Goal: Task Accomplishment & Management: Manage account settings

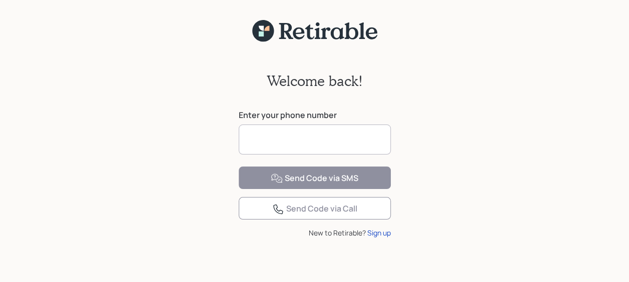
click at [295, 139] on input at bounding box center [315, 140] width 152 height 30
type input "**********"
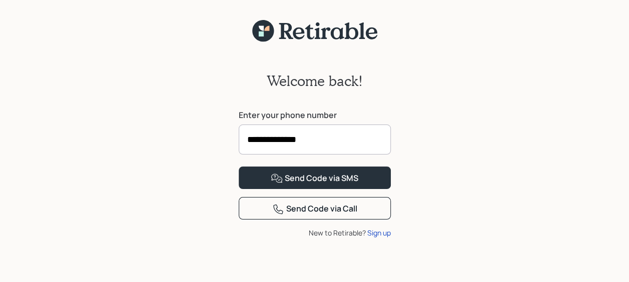
scroll to position [38, 0]
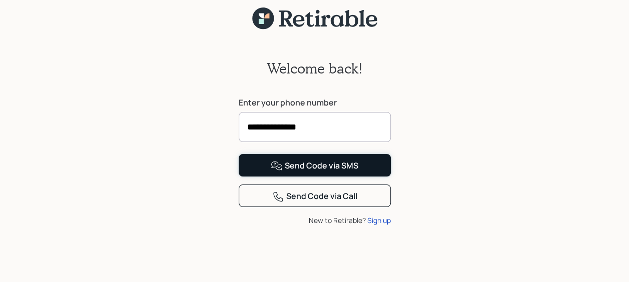
click at [322, 172] on div "Send Code via SMS" at bounding box center [315, 166] width 88 height 12
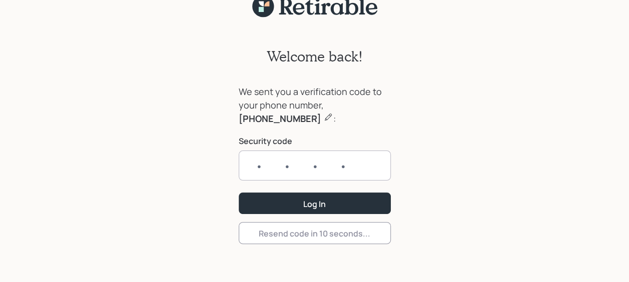
scroll to position [25, 0]
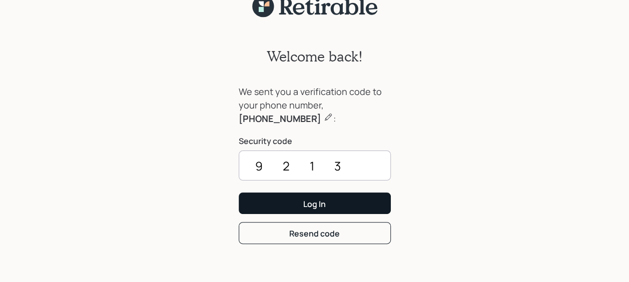
type input "9213"
click at [309, 201] on div "Log In" at bounding box center [314, 204] width 23 height 11
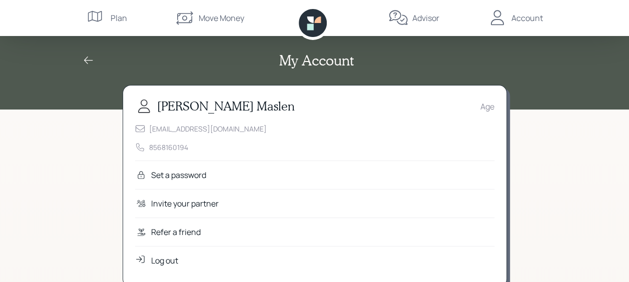
click at [180, 177] on div "Set a password" at bounding box center [178, 175] width 55 height 12
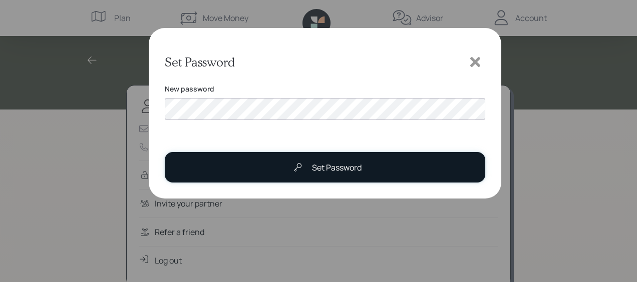
click at [328, 161] on div "Set Password" at bounding box center [325, 168] width 74 height 20
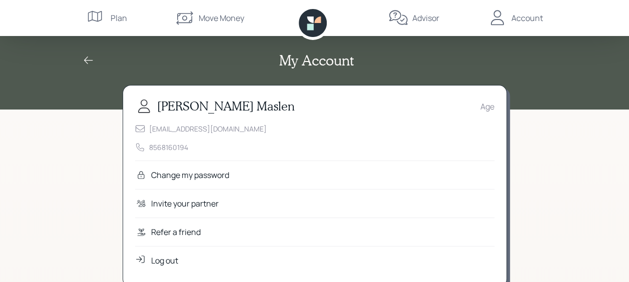
click at [218, 175] on div "Change my password" at bounding box center [190, 175] width 78 height 12
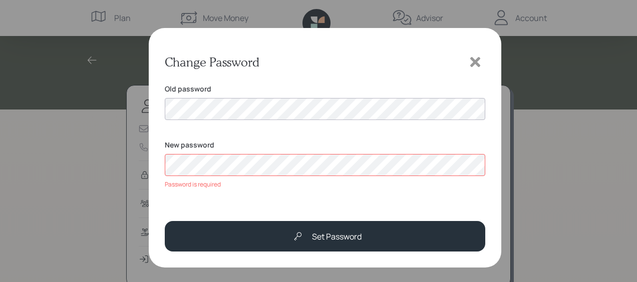
click at [477, 62] on icon at bounding box center [474, 62] width 15 height 15
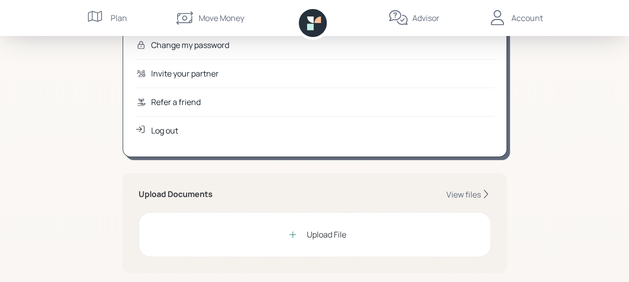
scroll to position [150, 0]
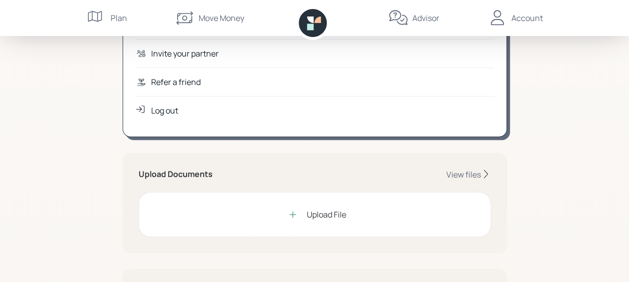
click at [334, 212] on div "Upload File" at bounding box center [327, 215] width 40 height 12
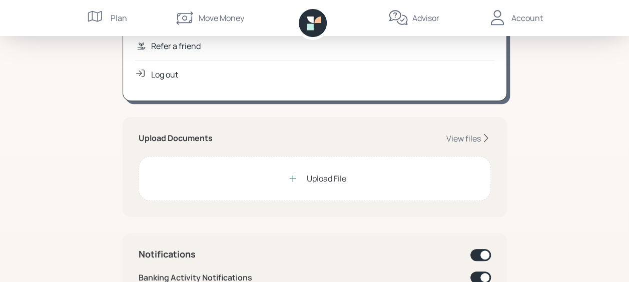
scroll to position [200, 0]
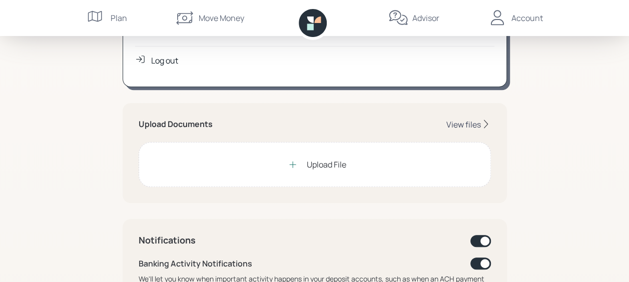
click at [465, 125] on div "View files" at bounding box center [463, 124] width 35 height 11
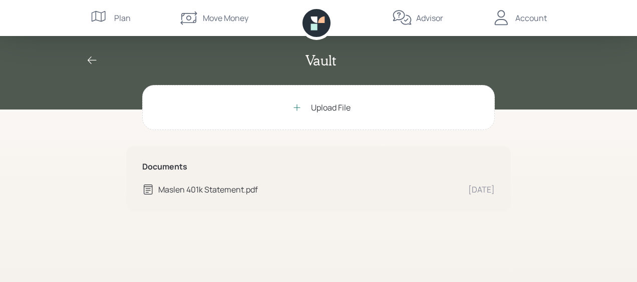
click at [92, 57] on icon at bounding box center [92, 61] width 12 height 12
